Goal: Find specific page/section: Find specific page/section

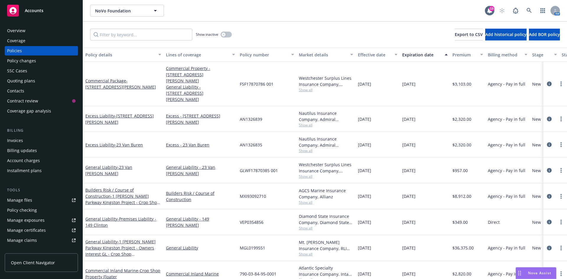
click at [40, 7] on div "Accounts" at bounding box center [41, 11] width 68 height 12
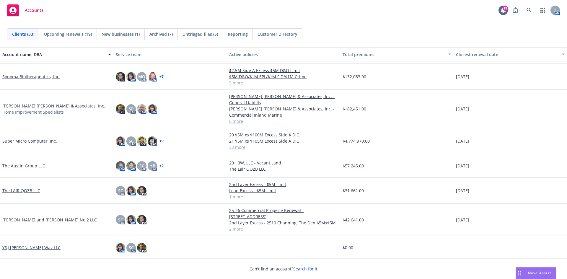
scroll to position [609, 0]
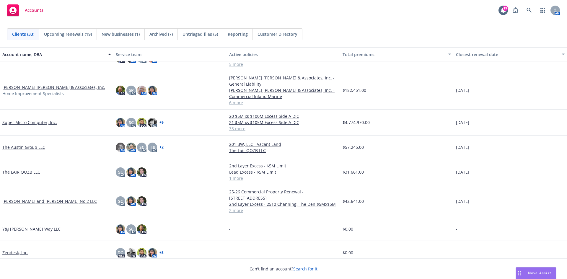
click at [27, 198] on link "[PERSON_NAME] and [PERSON_NAME] No 2 LLC" at bounding box center [49, 201] width 94 height 6
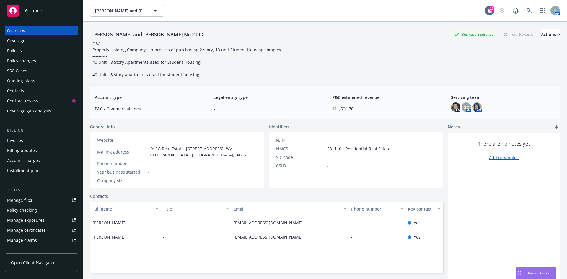
click at [30, 80] on div "Quoting plans" at bounding box center [21, 80] width 28 height 9
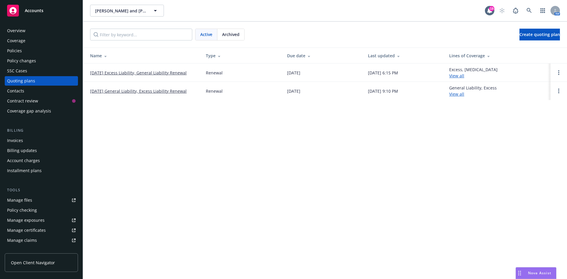
click at [133, 72] on link "[DATE] Excess Liability, General Liability Renewal" at bounding box center [138, 73] width 97 height 6
